Goal: Transaction & Acquisition: Download file/media

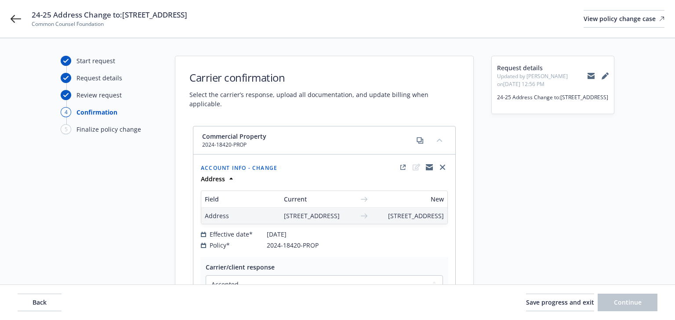
select select "ACCEPTED"
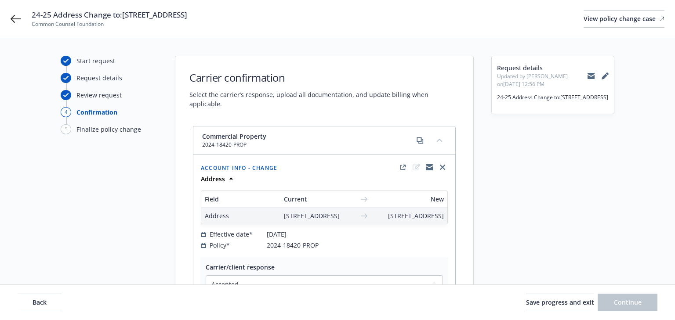
select select "ACCEPTED"
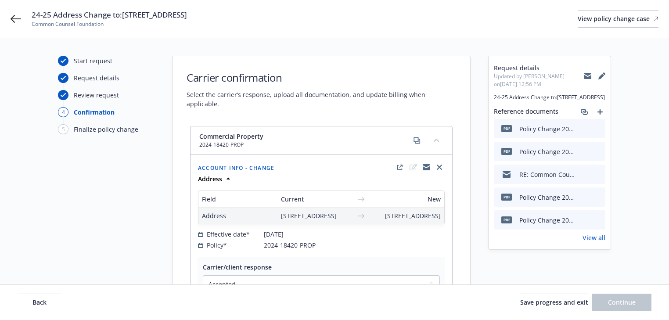
drag, startPoint x: 36, startPoint y: 11, endPoint x: 285, endPoint y: 18, distance: 248.2
click at [285, 18] on div "24-25 Address Change to:[STREET_ADDRESS][GEOGRAPHIC_DATA] Oakland Common Counse…" at bounding box center [334, 19] width 669 height 38
copy span "24-25 Address Change to:[STREET_ADDRESS]"
click at [591, 242] on link "View all" at bounding box center [594, 237] width 23 height 9
click at [12, 18] on icon at bounding box center [16, 19] width 11 height 8
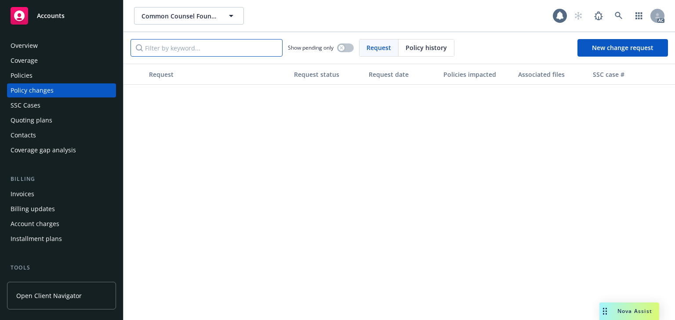
click at [175, 47] on input "Filter by keyword..." at bounding box center [206, 48] width 152 height 18
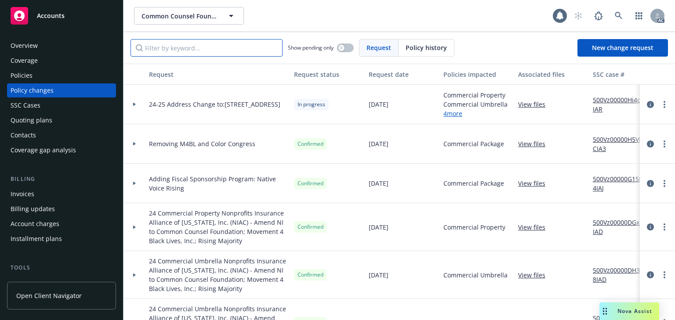
paste input "24-25 Address Change to:[STREET_ADDRESS]"
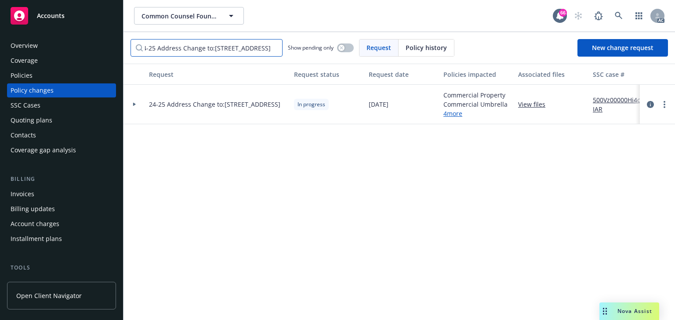
type input "24-25 Address Change to:[STREET_ADDRESS]"
click at [134, 100] on div at bounding box center [134, 105] width 22 height 40
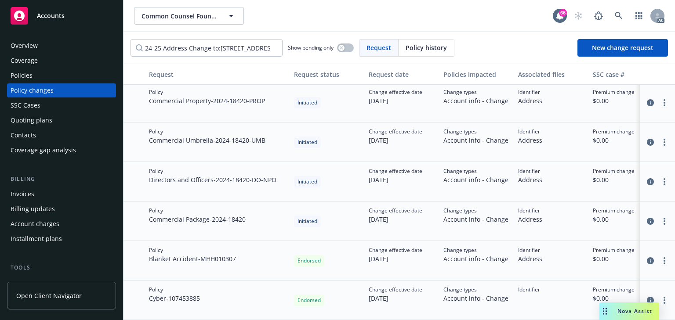
scroll to position [47, 0]
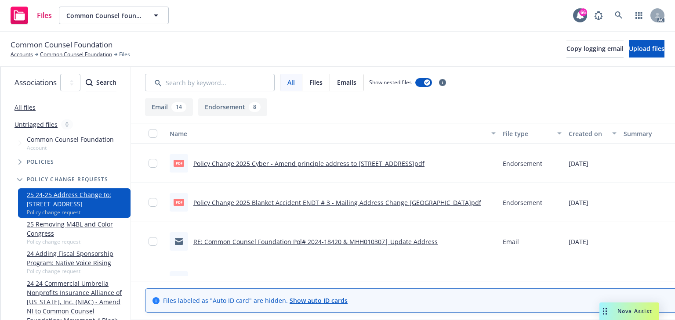
scroll to position [0, 160]
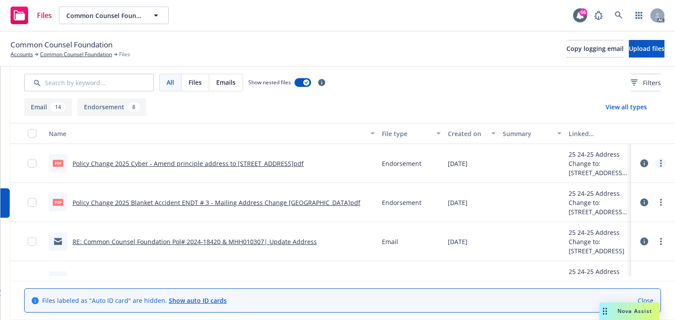
click at [655, 164] on link "more" at bounding box center [660, 163] width 11 height 11
click at [597, 202] on link "Download" at bounding box center [616, 199] width 87 height 18
click at [655, 197] on link "more" at bounding box center [660, 202] width 11 height 11
click at [599, 239] on link "Download" at bounding box center [616, 238] width 87 height 18
